Goal: Task Accomplishment & Management: Manage account settings

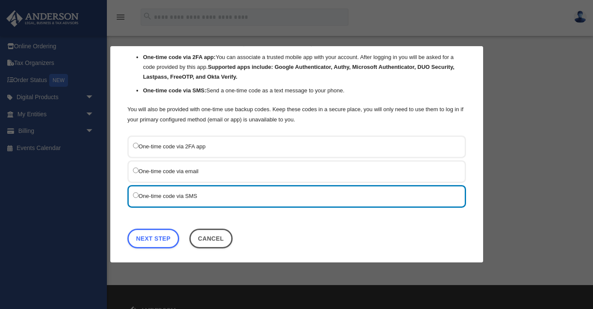
scroll to position [69, 0]
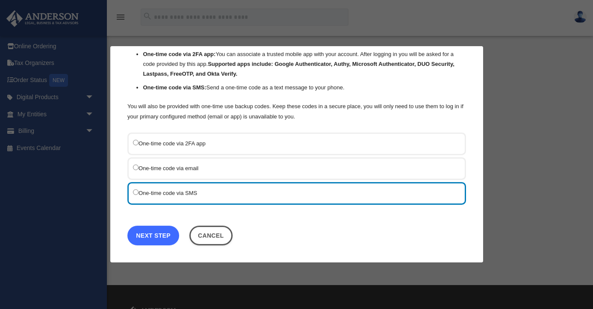
click at [150, 241] on link "Next Step" at bounding box center [153, 236] width 52 height 20
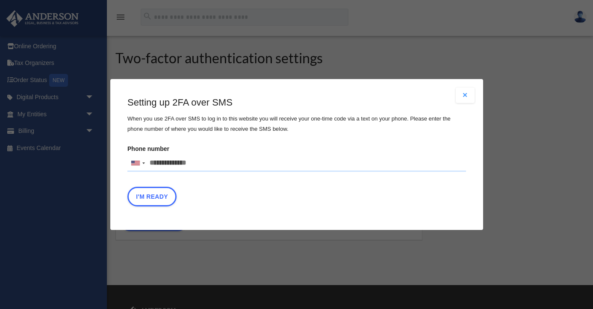
click at [174, 166] on input "Phone number United States +1 United Kingdom +44 Afghanistan (‫افغانستان‬‎) +93…" at bounding box center [296, 163] width 339 height 17
type input "**********"
click at [146, 198] on button "I'm Ready" at bounding box center [151, 197] width 49 height 20
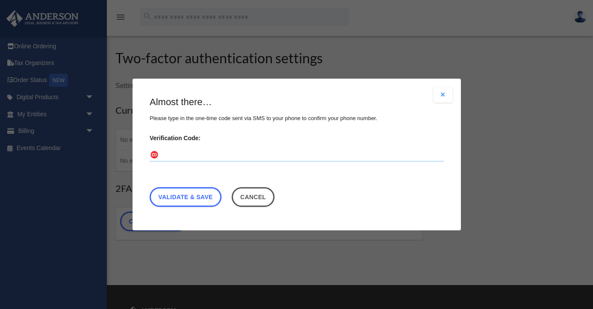
click at [192, 154] on input "Verification Code:" at bounding box center [297, 155] width 294 height 14
type input "******"
click at [182, 195] on link "Validate & Save" at bounding box center [186, 197] width 72 height 20
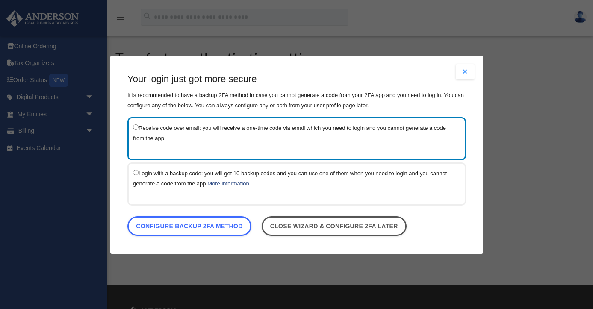
click at [137, 175] on label "Login with a backup code: you will get 10 backup codes and you can use one of t…" at bounding box center [292, 178] width 319 height 21
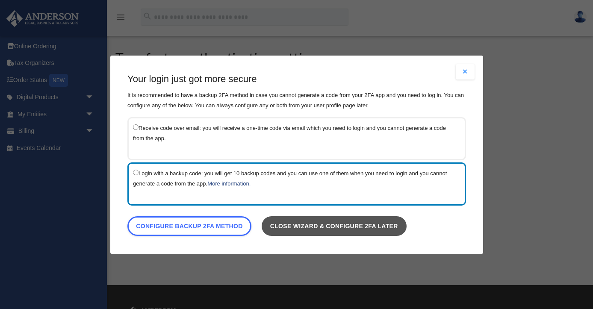
click at [299, 224] on link "Close wizard & configure 2FA later" at bounding box center [333, 226] width 145 height 20
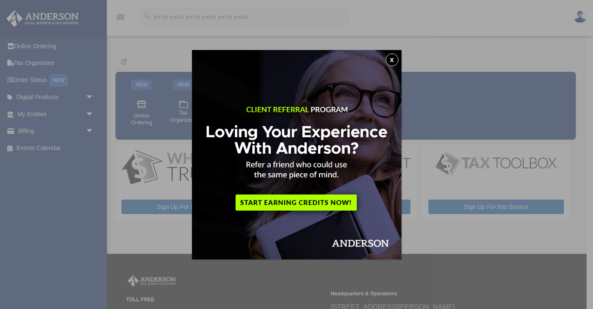
click at [391, 61] on button "x" at bounding box center [392, 59] width 13 height 13
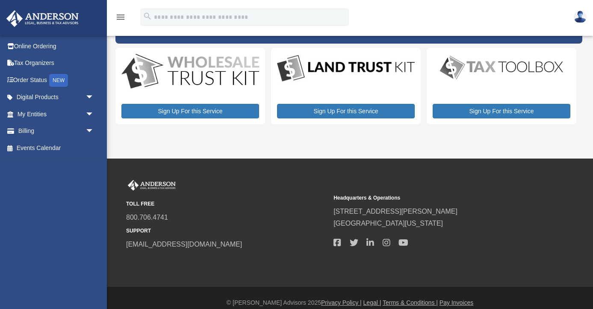
scroll to position [106, 0]
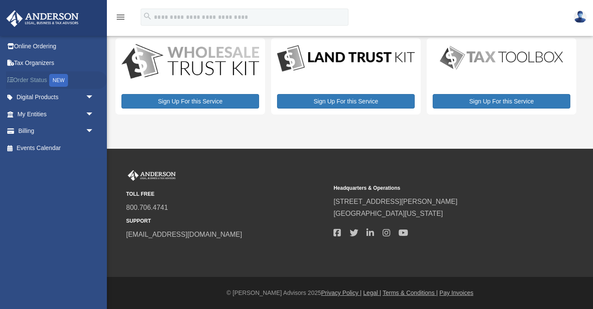
click at [33, 80] on link "Order Status NEW" at bounding box center [56, 80] width 101 height 18
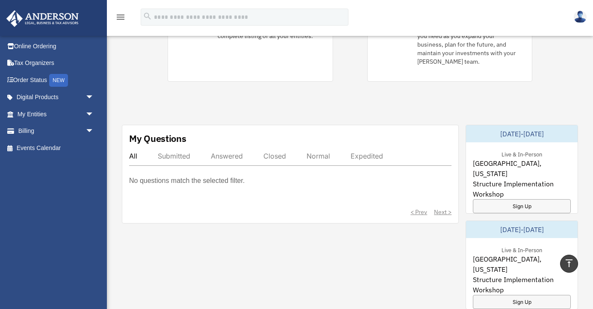
scroll to position [252, 0]
click at [147, 186] on p "No questions match the selected filter." at bounding box center [186, 180] width 115 height 12
click at [175, 186] on p "No questions match the selected filter." at bounding box center [186, 180] width 115 height 12
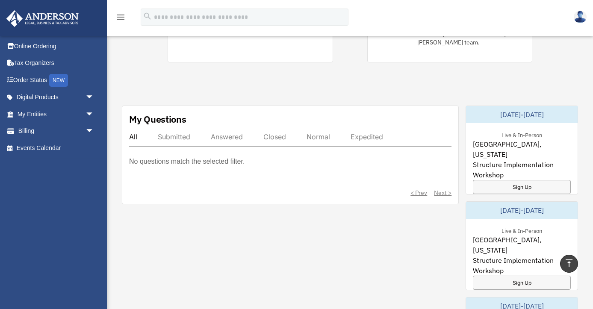
scroll to position [271, 0]
click at [166, 167] on p "No questions match the selected filter." at bounding box center [186, 161] width 115 height 12
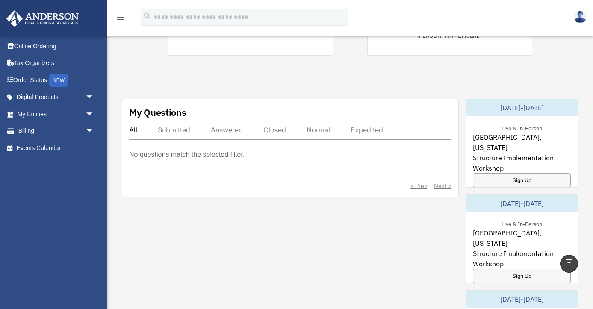
scroll to position [278, 0]
click at [420, 190] on div "< Prev Next >" at bounding box center [290, 185] width 322 height 9
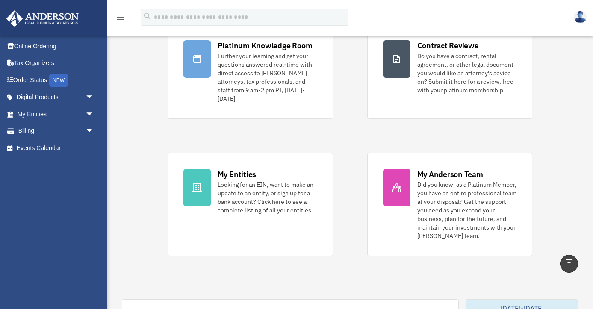
scroll to position [0, 0]
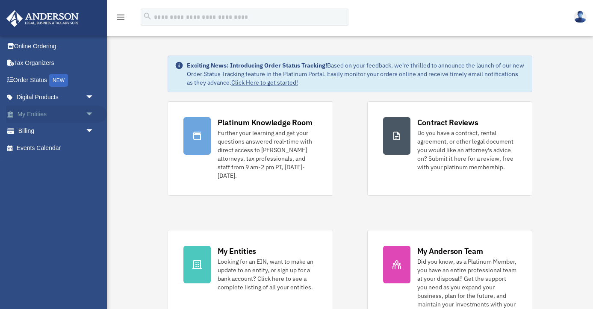
click at [88, 114] on span "arrow_drop_down" at bounding box center [94, 115] width 17 height 18
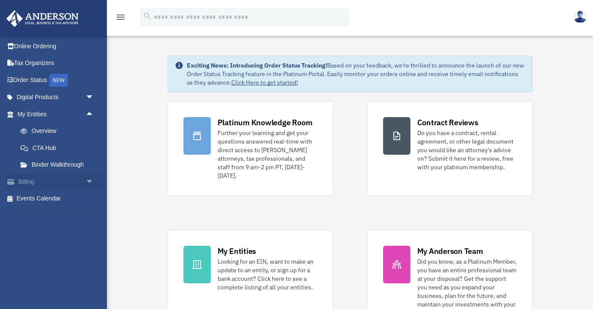
click at [90, 182] on span "arrow_drop_down" at bounding box center [94, 182] width 17 height 18
click at [63, 214] on link "Past Invoices" at bounding box center [59, 215] width 95 height 17
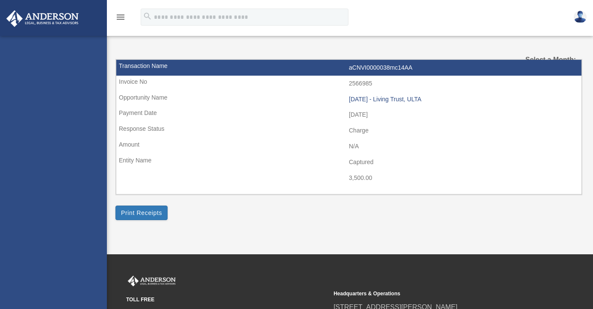
select select
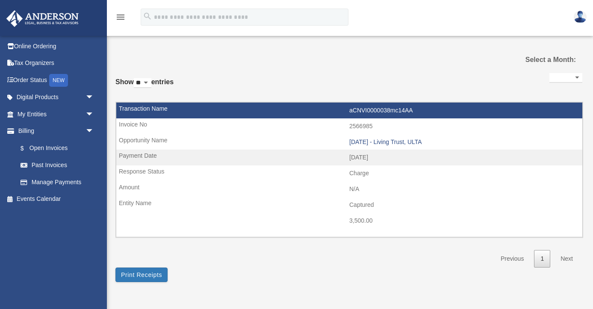
click at [122, 18] on icon "menu" at bounding box center [120, 17] width 10 height 10
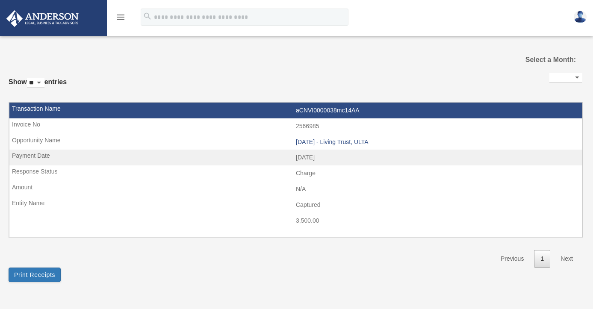
click at [122, 18] on icon "menu" at bounding box center [120, 17] width 10 height 10
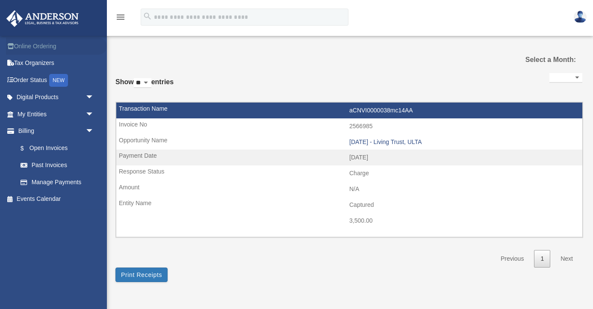
click at [50, 49] on link "Online Ordering" at bounding box center [56, 46] width 101 height 17
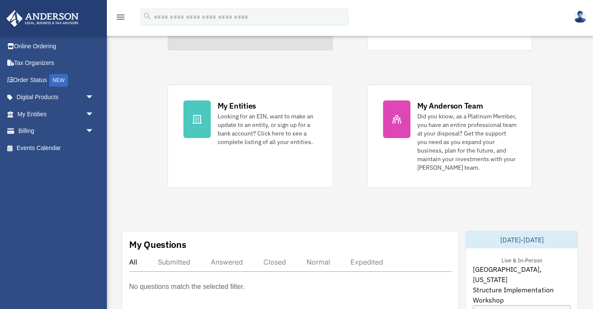
scroll to position [159, 0]
